Goal: Task Accomplishment & Management: Complete application form

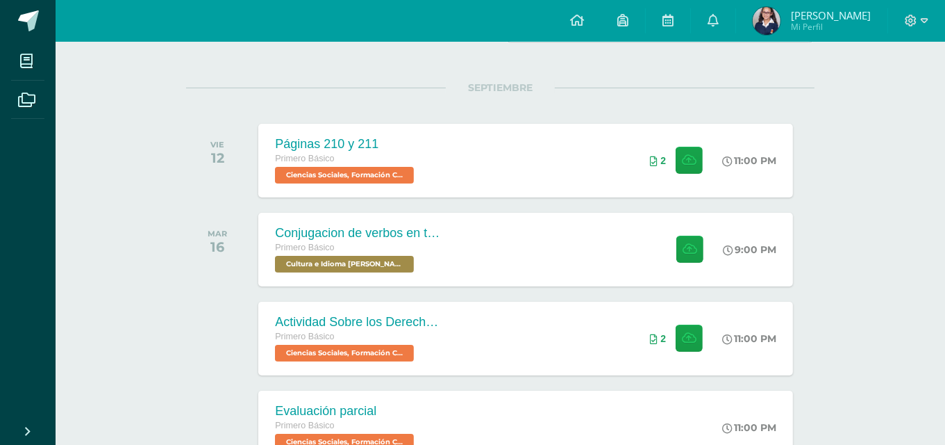
scroll to position [161, 0]
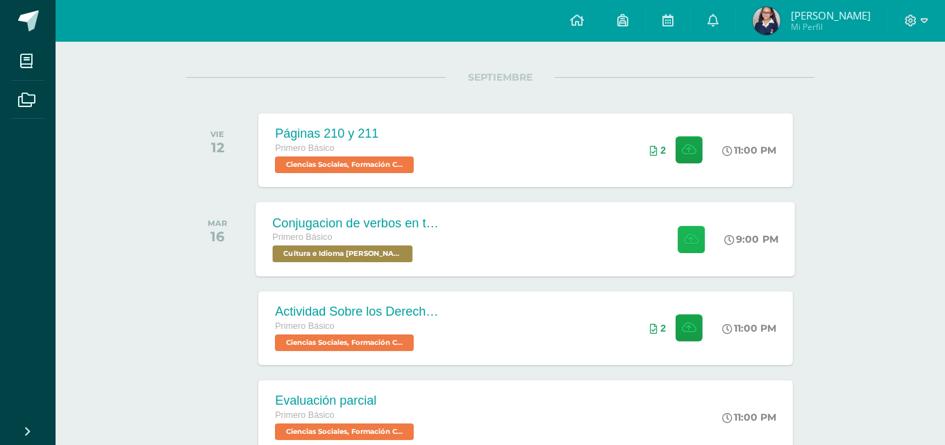
click at [697, 234] on button at bounding box center [691, 238] width 27 height 27
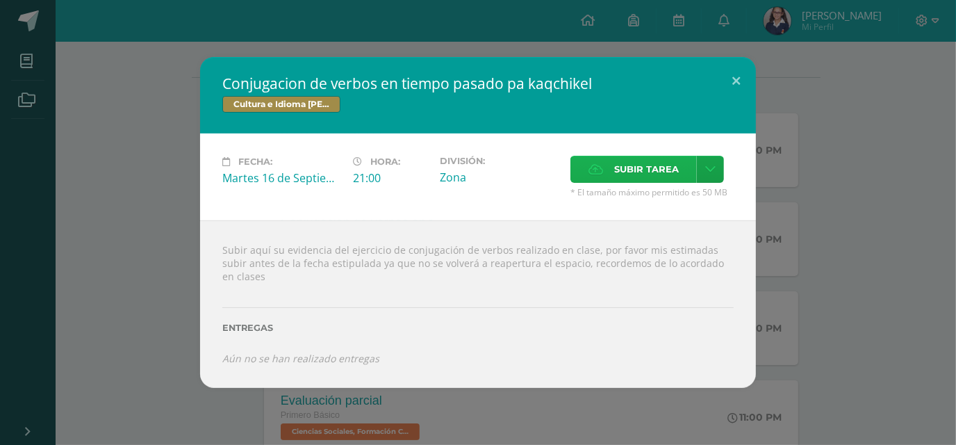
click at [653, 164] on span "Subir tarea" at bounding box center [646, 169] width 65 height 26
click at [0, 0] on input "Subir tarea" at bounding box center [0, 0] width 0 height 0
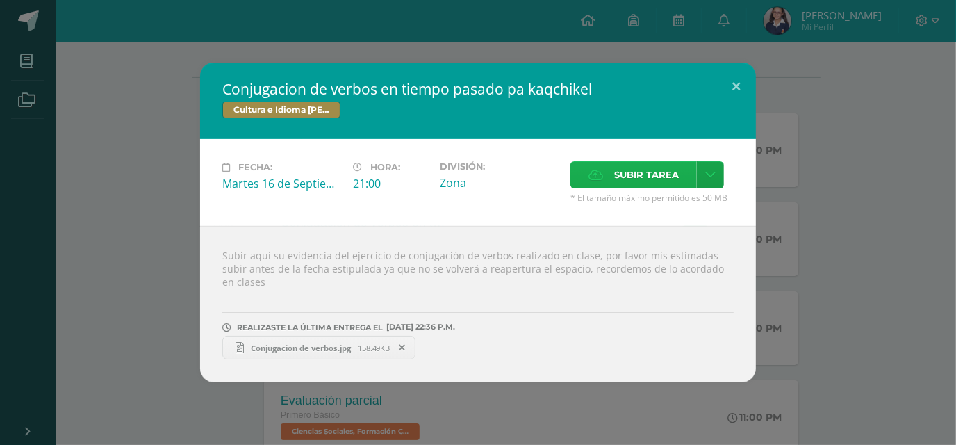
click at [614, 181] on span "Subir tarea" at bounding box center [646, 175] width 65 height 26
click at [0, 0] on input "Subir tarea" at bounding box center [0, 0] width 0 height 0
click at [675, 176] on span "Subir tarea" at bounding box center [646, 175] width 65 height 26
click at [0, 0] on input "Subir tarea" at bounding box center [0, 0] width 0 height 0
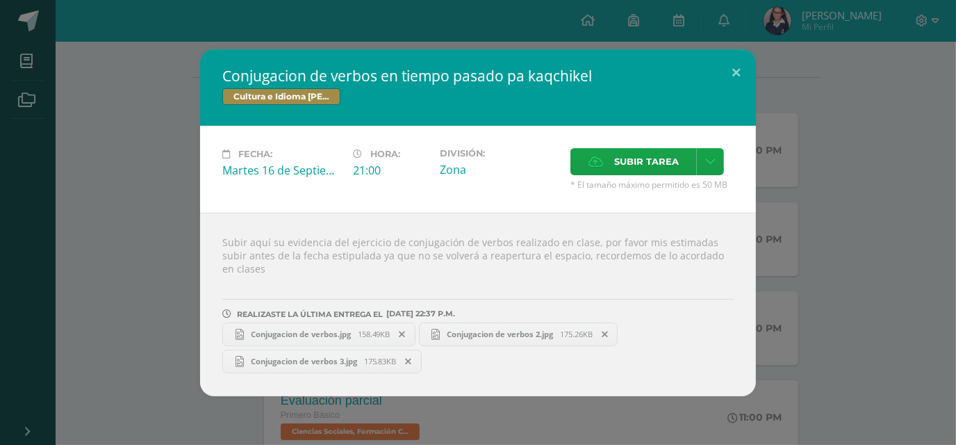
click at [322, 322] on link "Conjugacion de verbos.jpg 158.49KB" at bounding box center [318, 334] width 193 height 24
click at [526, 329] on span "Conjugacion de verbos 2.jpg" at bounding box center [500, 334] width 120 height 10
click at [327, 360] on link "Conjugacion de verbos 3.jpg 175.83KB" at bounding box center [321, 361] width 199 height 24
click at [737, 76] on button at bounding box center [736, 72] width 40 height 47
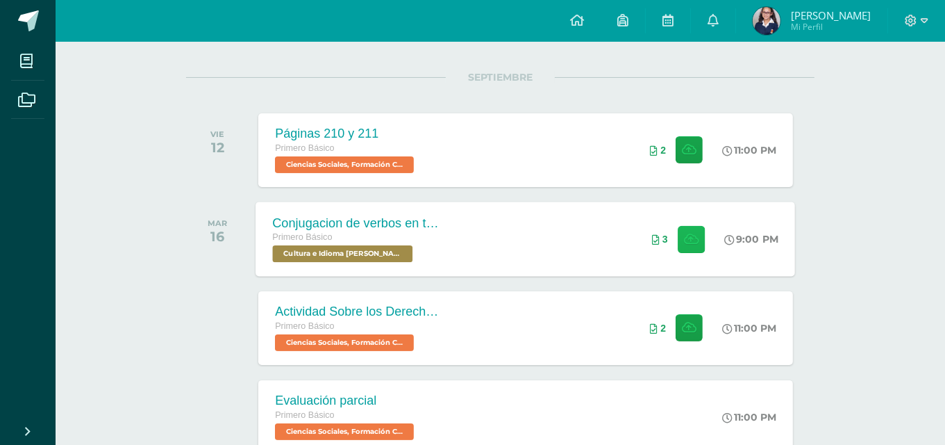
scroll to position [425, 0]
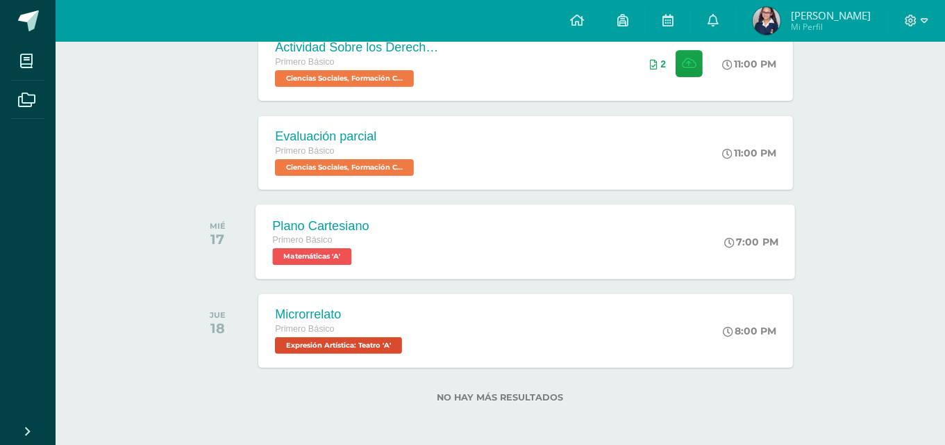
click at [544, 210] on div "Plano Cartesiano Primero Básico Matemáticas 'A' 7:00 PM Plano Cartesiano Matemá…" at bounding box center [526, 241] width 540 height 74
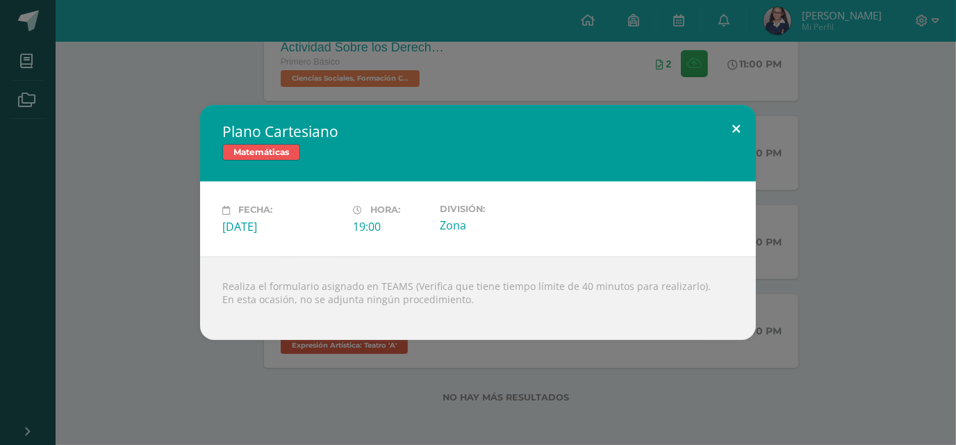
click at [724, 129] on button at bounding box center [736, 128] width 40 height 47
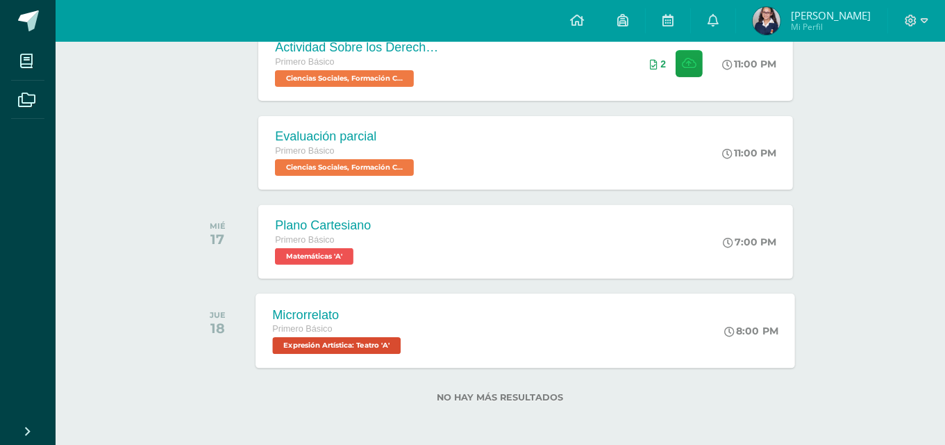
click at [583, 293] on div "Microrrelato Primero Básico Expresión Artística: Teatro 'A' 8:00 PM Microrrelat…" at bounding box center [526, 330] width 540 height 74
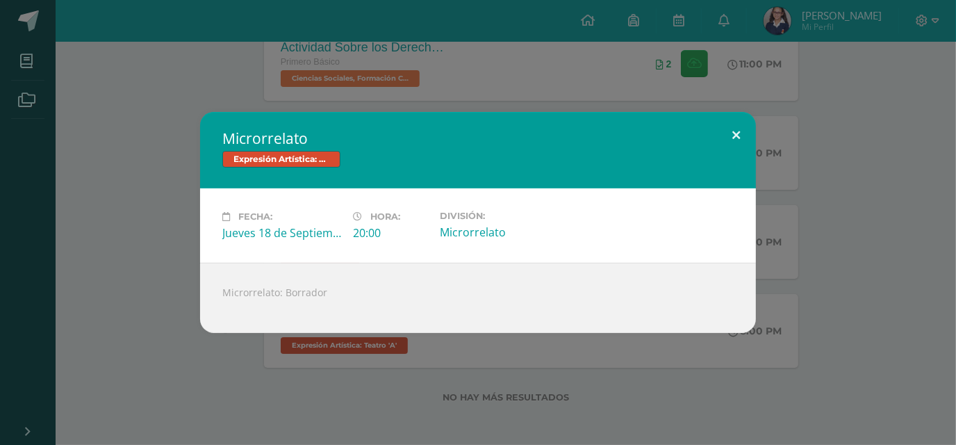
click at [725, 127] on button at bounding box center [736, 135] width 40 height 47
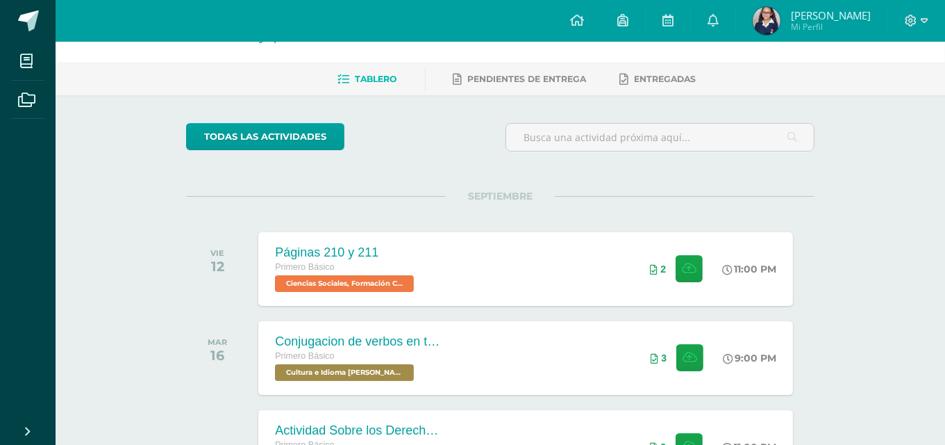
scroll to position [0, 0]
